Goal: Task Accomplishment & Management: Manage account settings

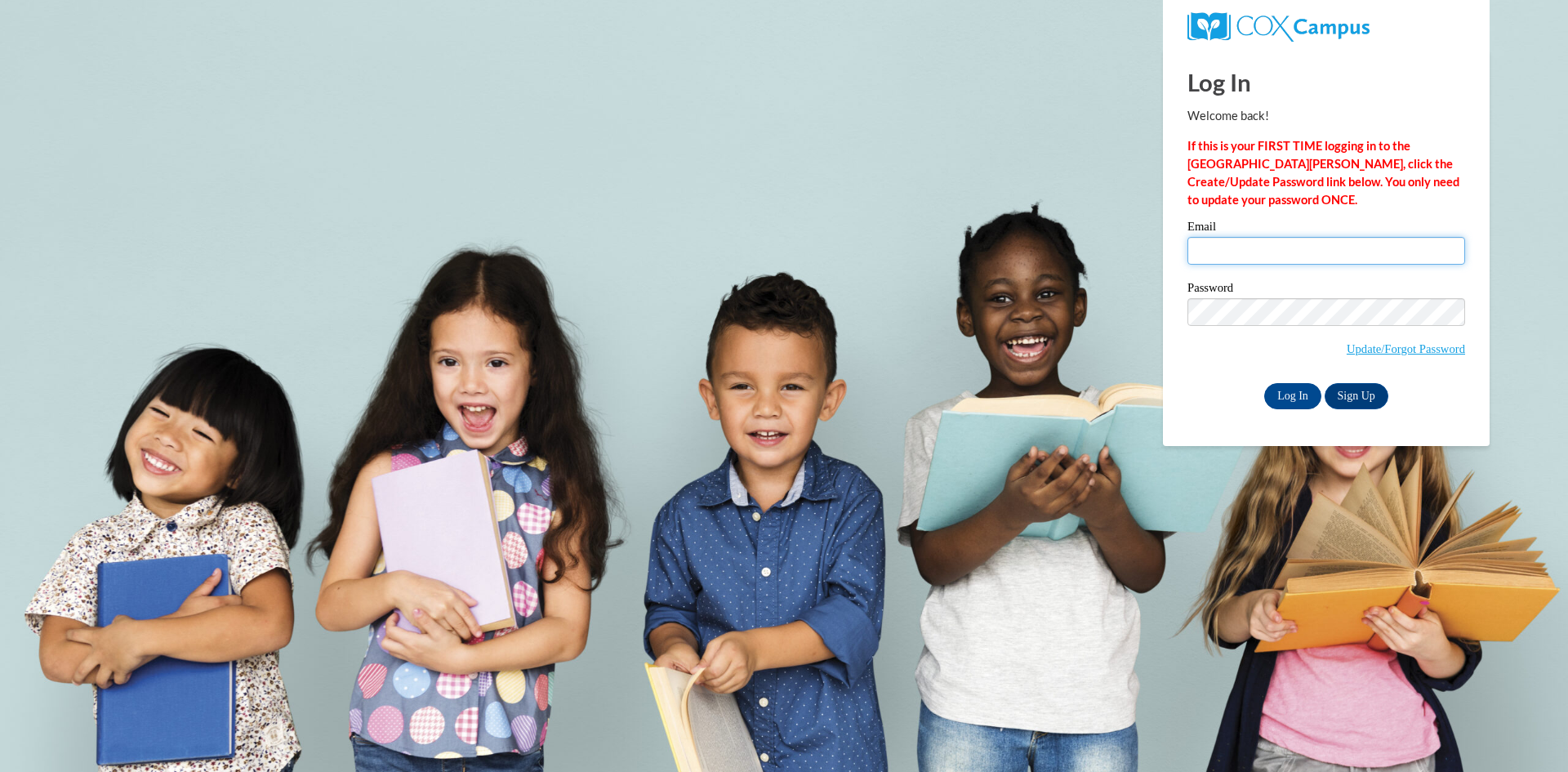
click at [1257, 250] on input "Email" at bounding box center [1326, 251] width 278 height 28
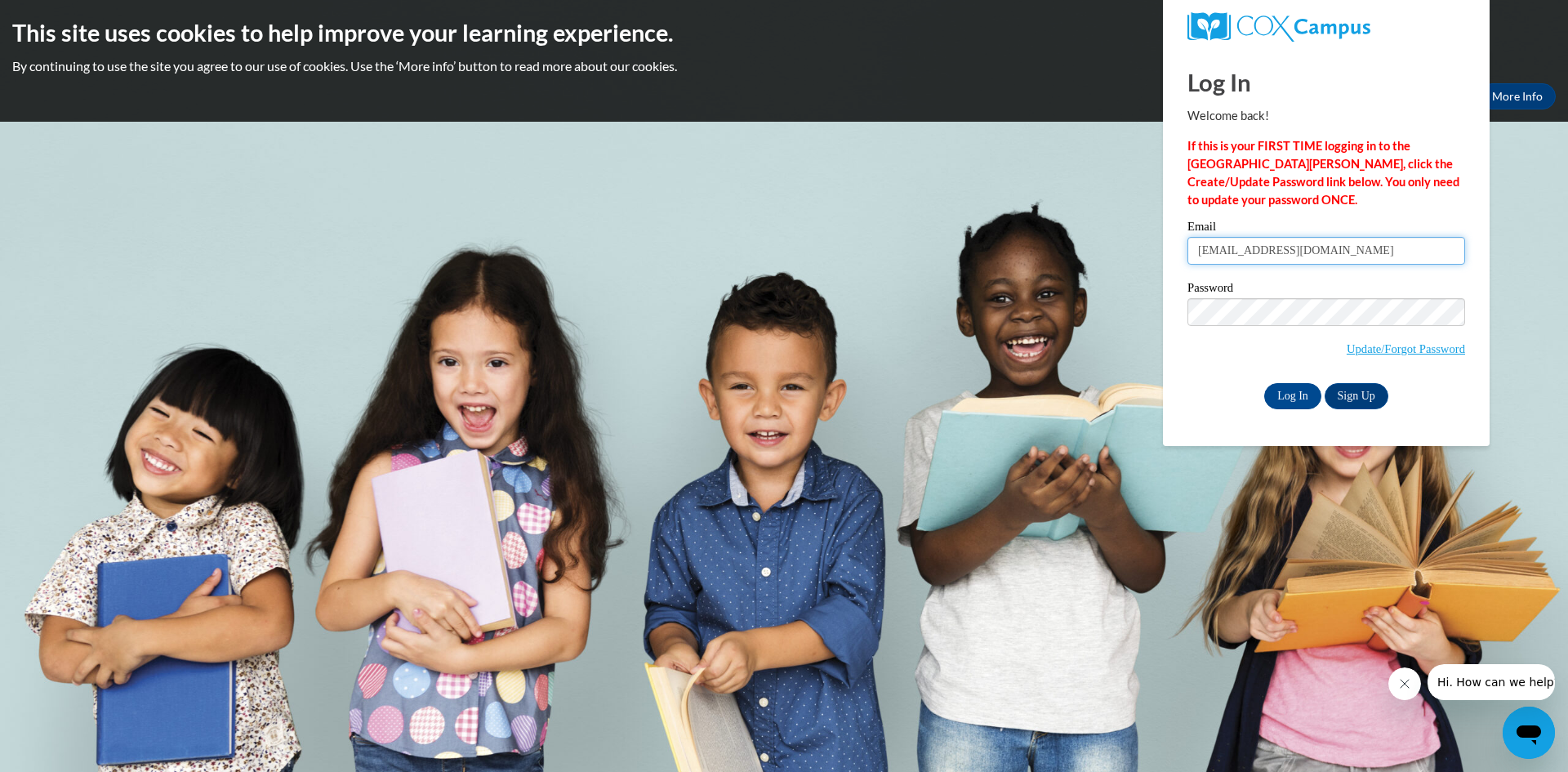
type input "[EMAIL_ADDRESS][DOMAIN_NAME]"
click at [1312, 396] on input "Log In" at bounding box center [1292, 396] width 57 height 26
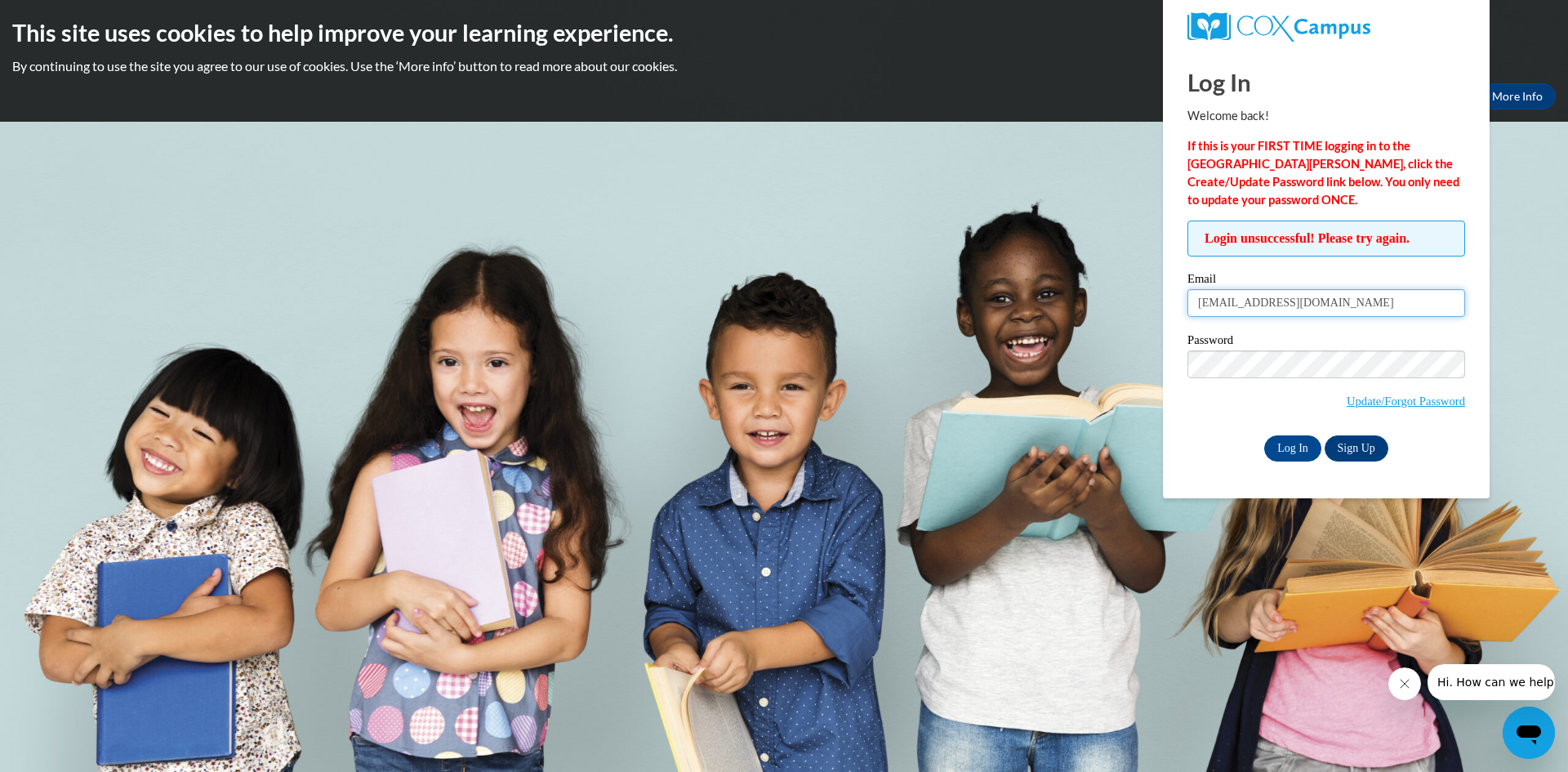
drag, startPoint x: 1417, startPoint y: 302, endPoint x: 1192, endPoint y: 310, distance: 225.1
click at [1192, 310] on input "[EMAIL_ADDRESS][DOMAIN_NAME]" at bounding box center [1326, 303] width 278 height 28
click at [1389, 402] on link "Update/Forgot Password" at bounding box center [1406, 401] width 119 height 13
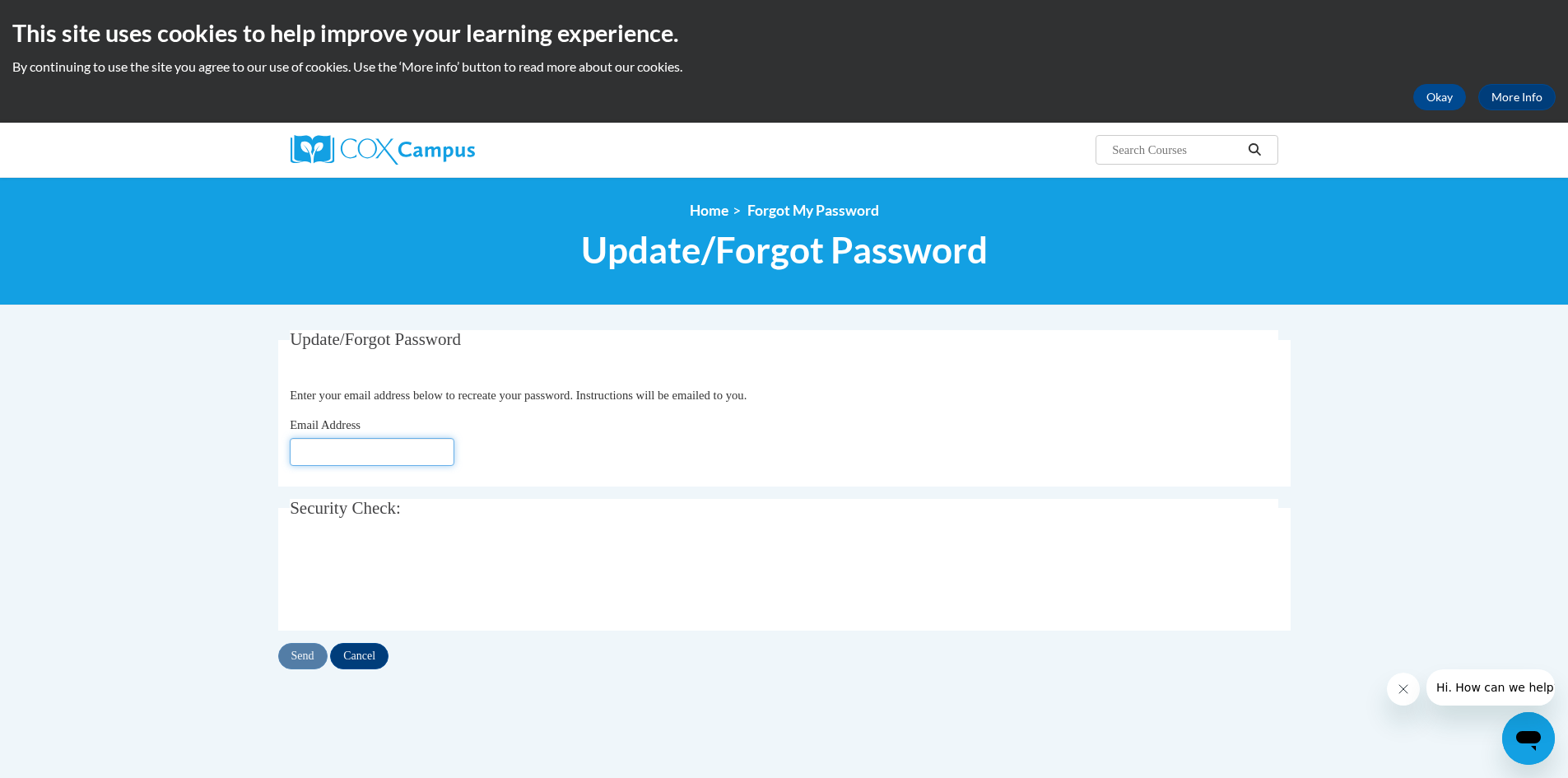
click at [339, 454] on input "Email Address" at bounding box center [372, 453] width 164 height 28
type input "[EMAIL_ADDRESS][DOMAIN_NAME]"
click at [291, 659] on input "Send" at bounding box center [302, 656] width 49 height 27
